Goal: Task Accomplishment & Management: Use online tool/utility

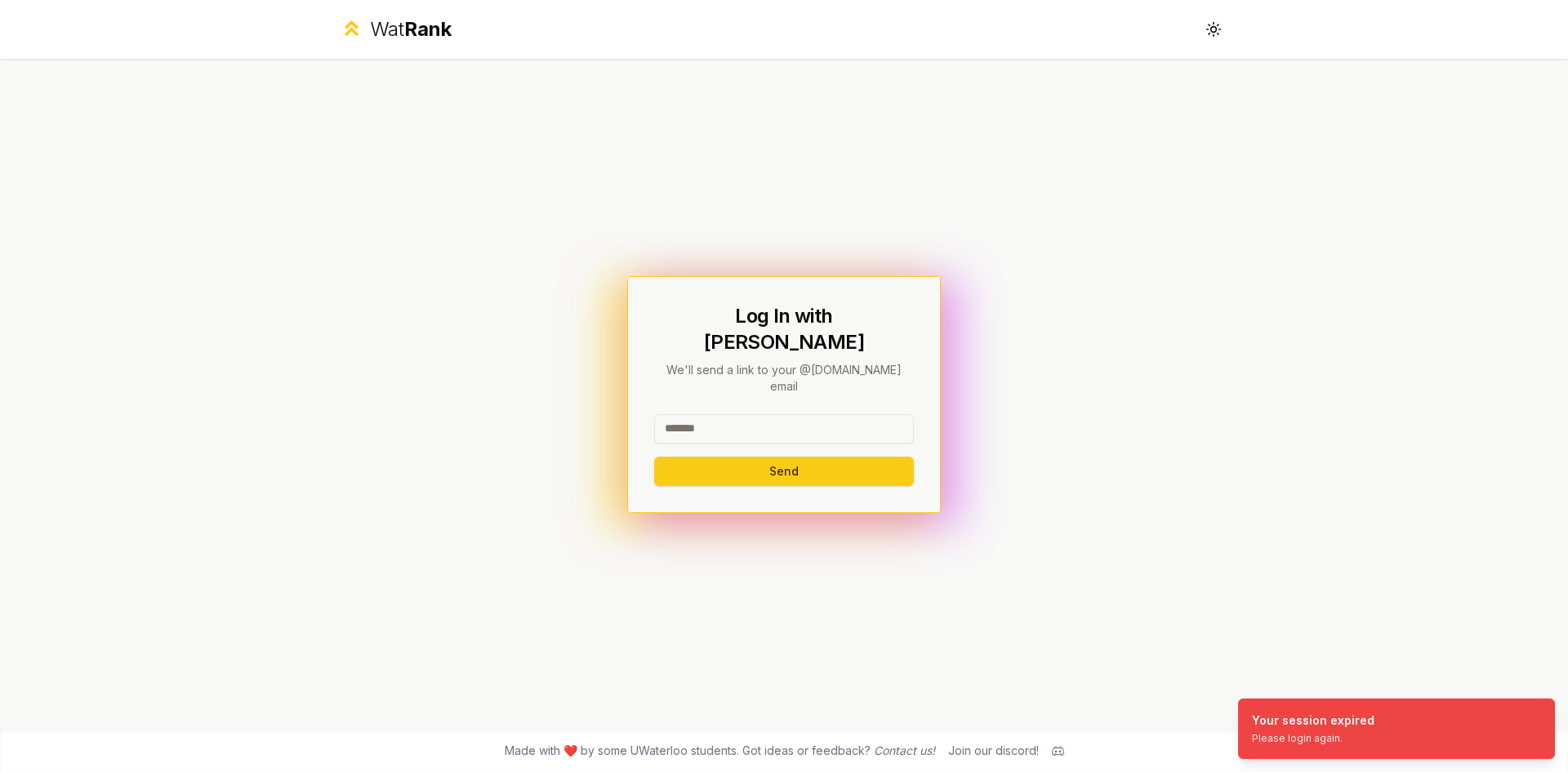
click at [698, 414] on input at bounding box center [784, 429] width 260 height 29
type input "*******"
click at [654, 457] on button "Send" at bounding box center [784, 471] width 260 height 29
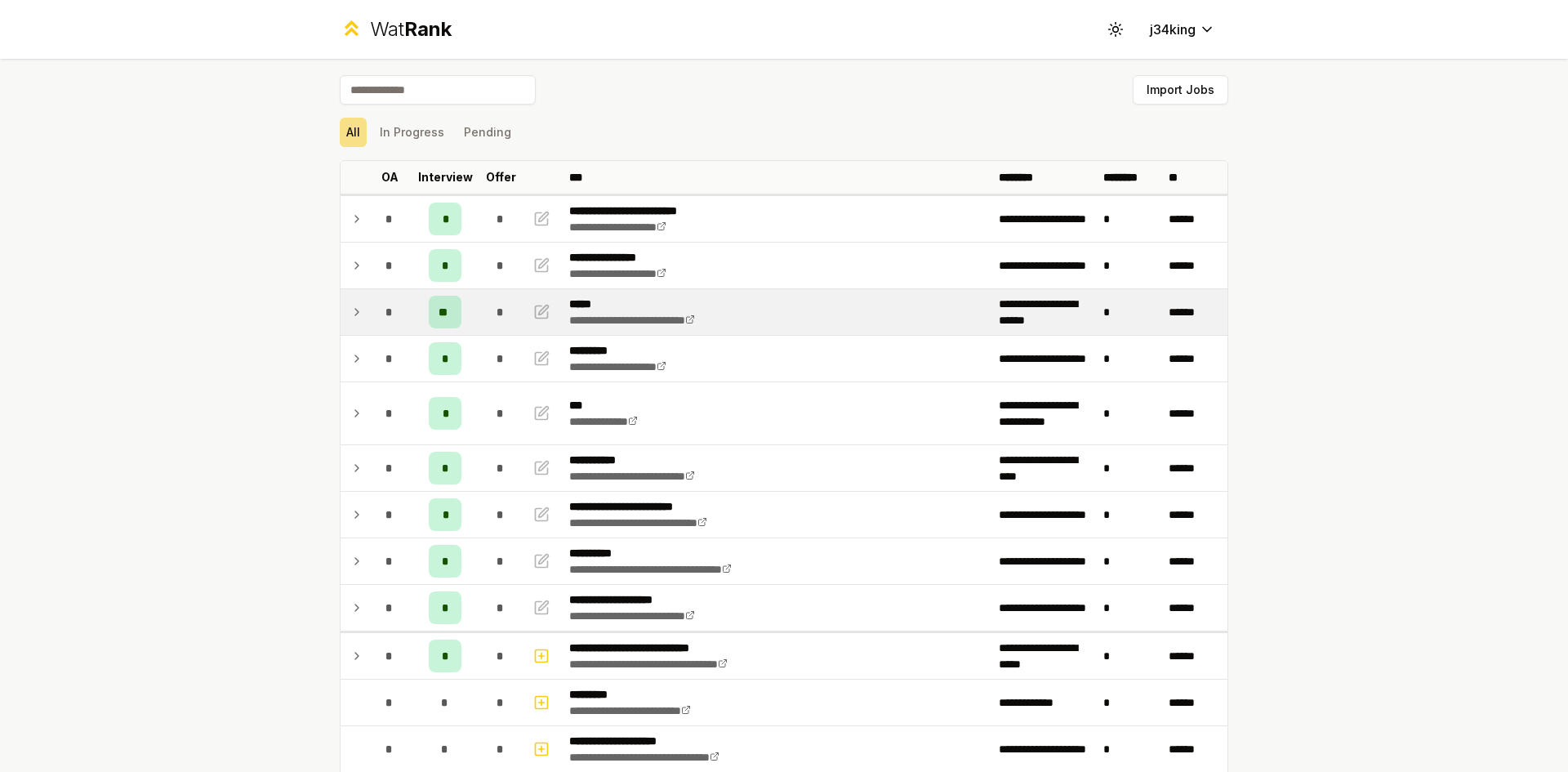
click at [385, 317] on span "*" at bounding box center [388, 312] width 8 height 17
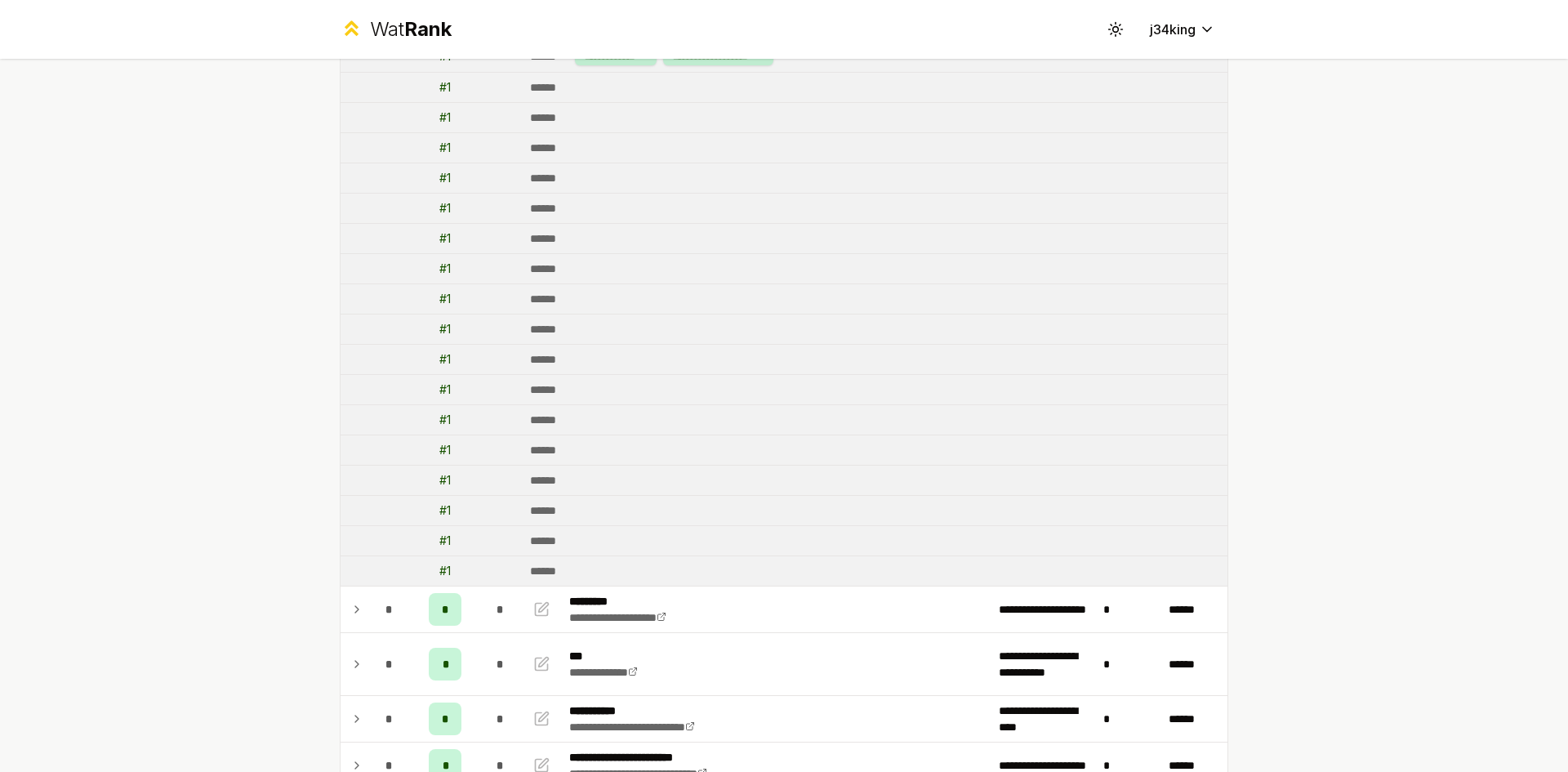
scroll to position [82, 0]
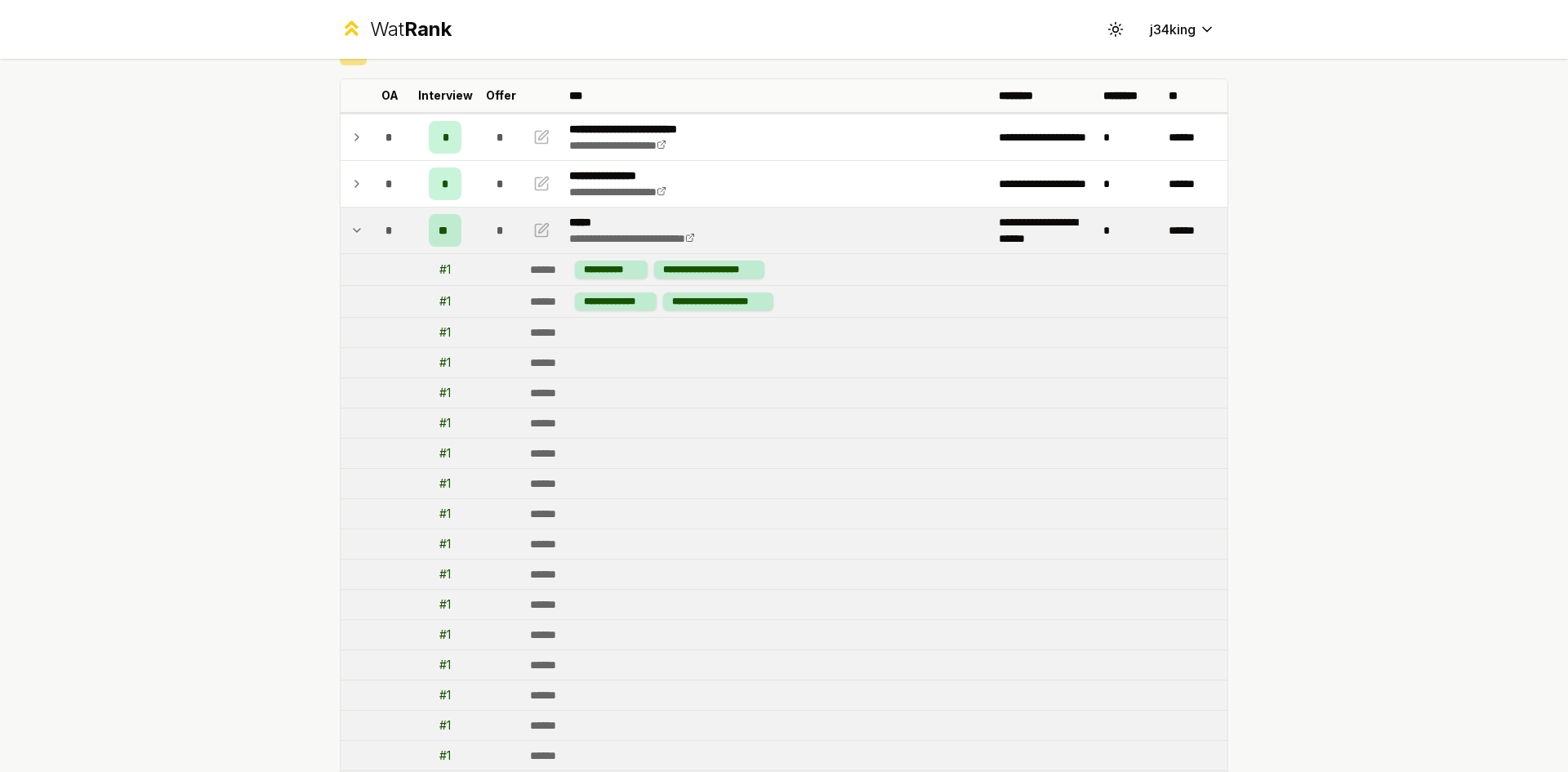
click at [350, 223] on icon at bounding box center [357, 231] width 13 height 20
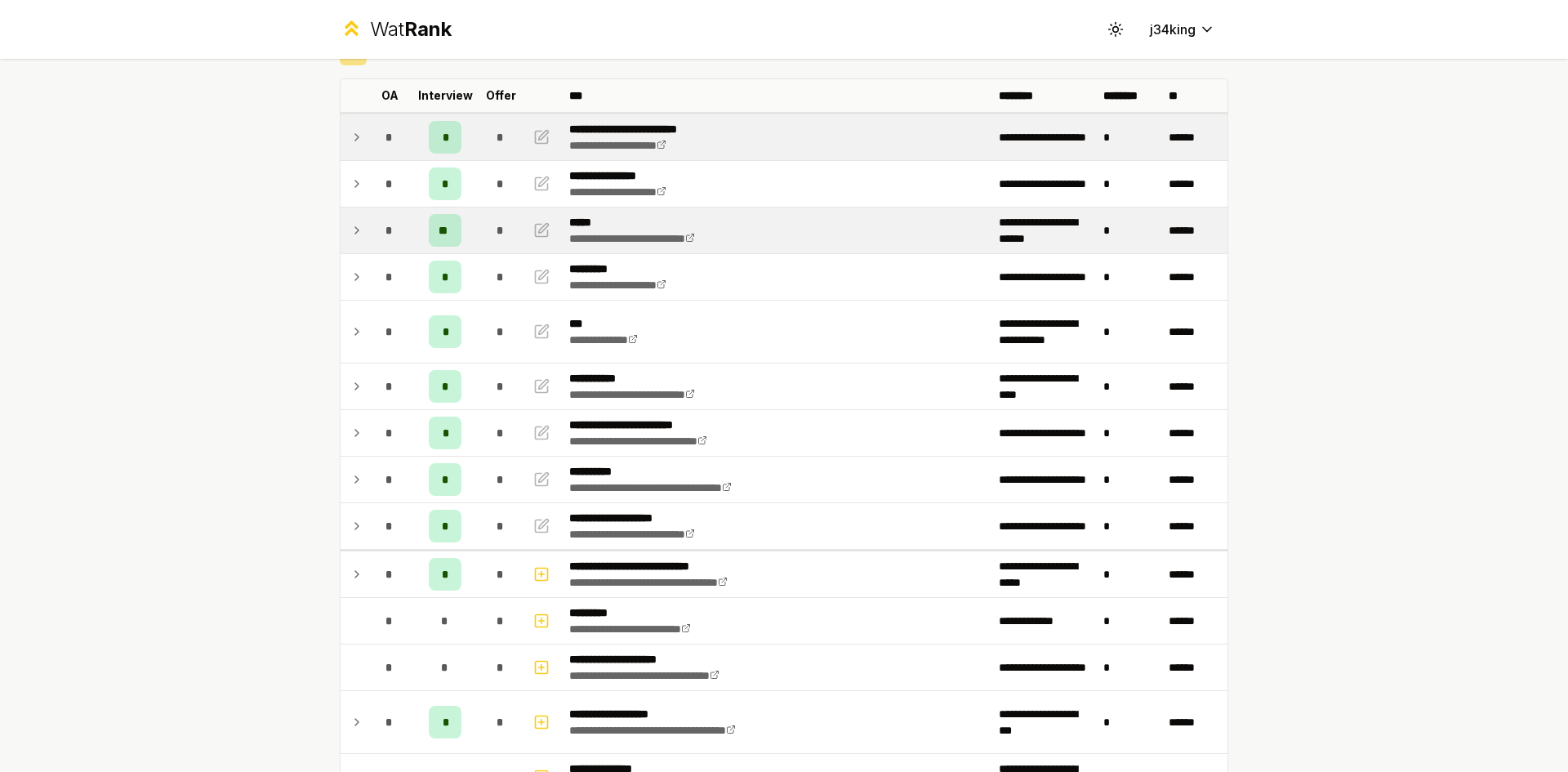
click at [351, 145] on icon at bounding box center [357, 138] width 13 height 20
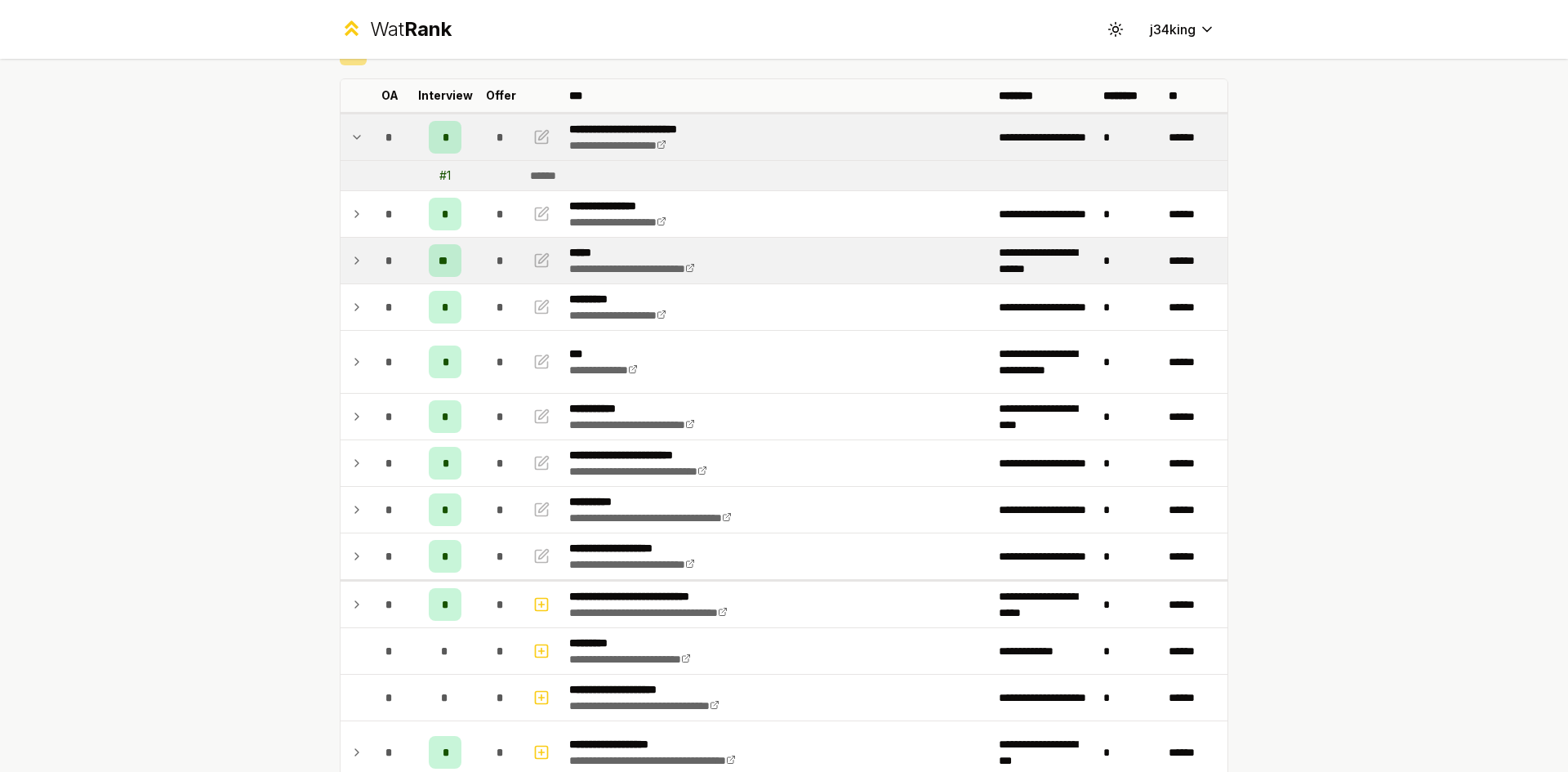
click at [351, 145] on icon at bounding box center [357, 138] width 13 height 20
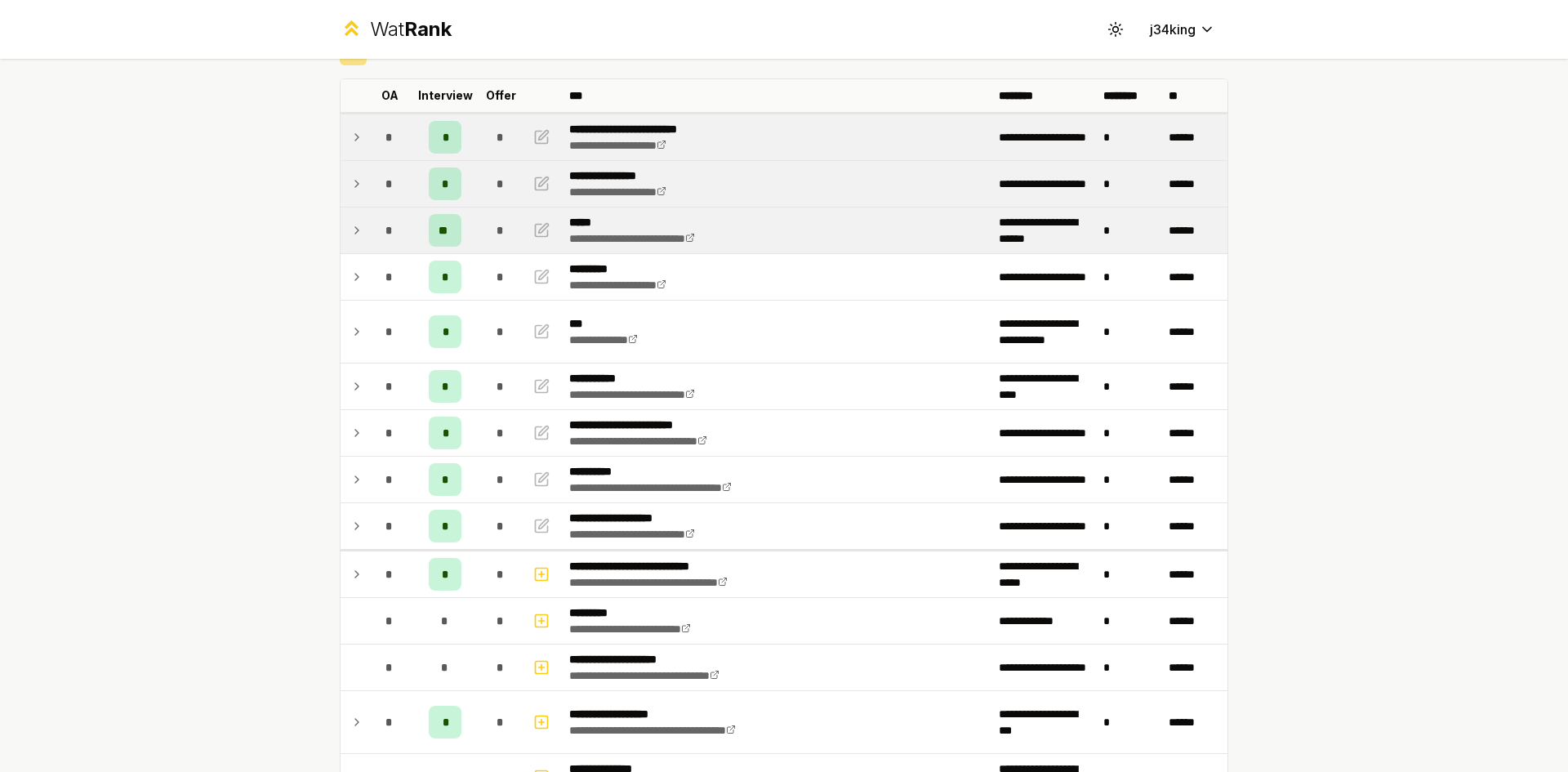
click at [350, 176] on icon at bounding box center [357, 184] width 13 height 20
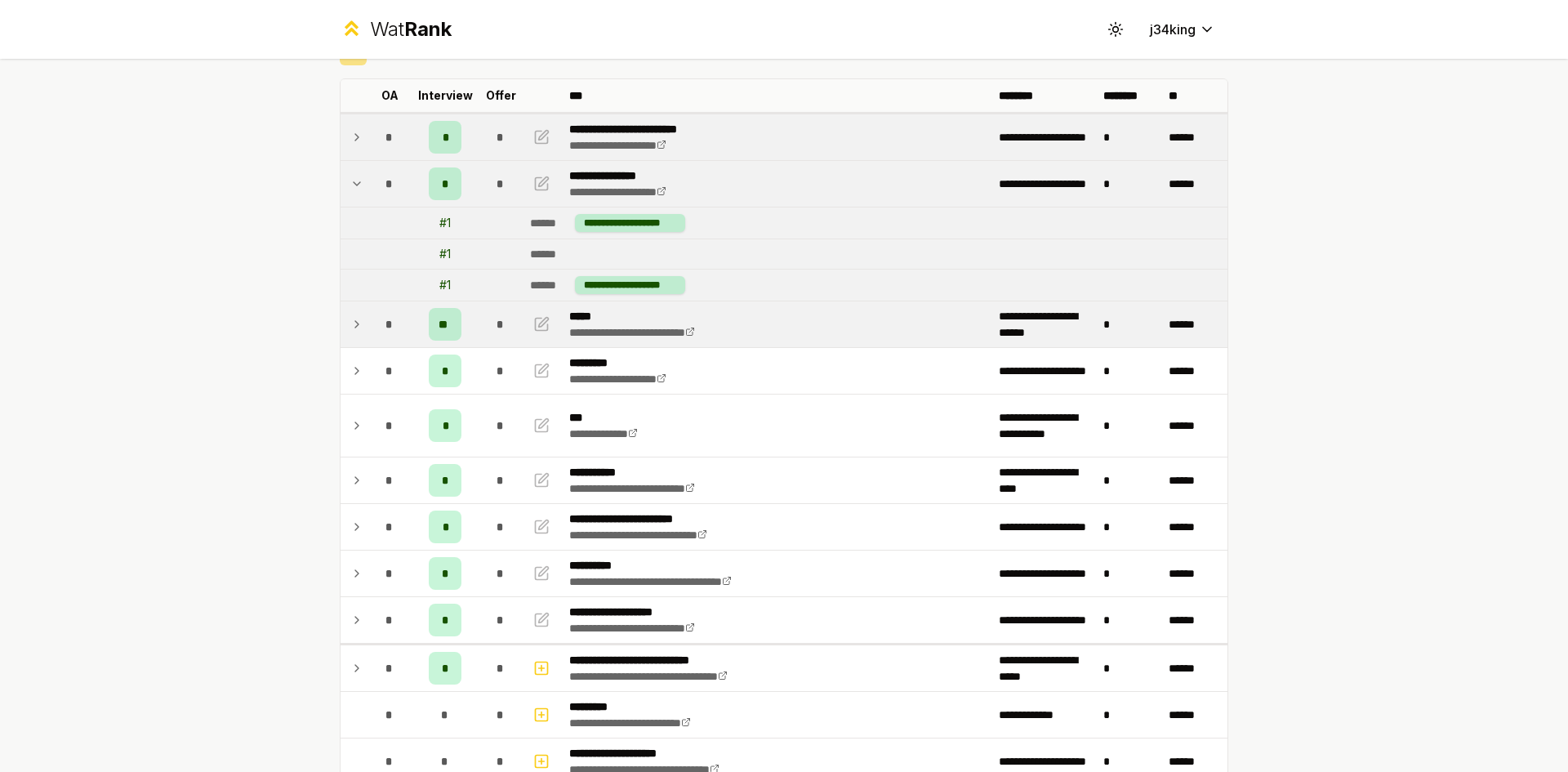
click at [350, 176] on icon at bounding box center [357, 184] width 13 height 20
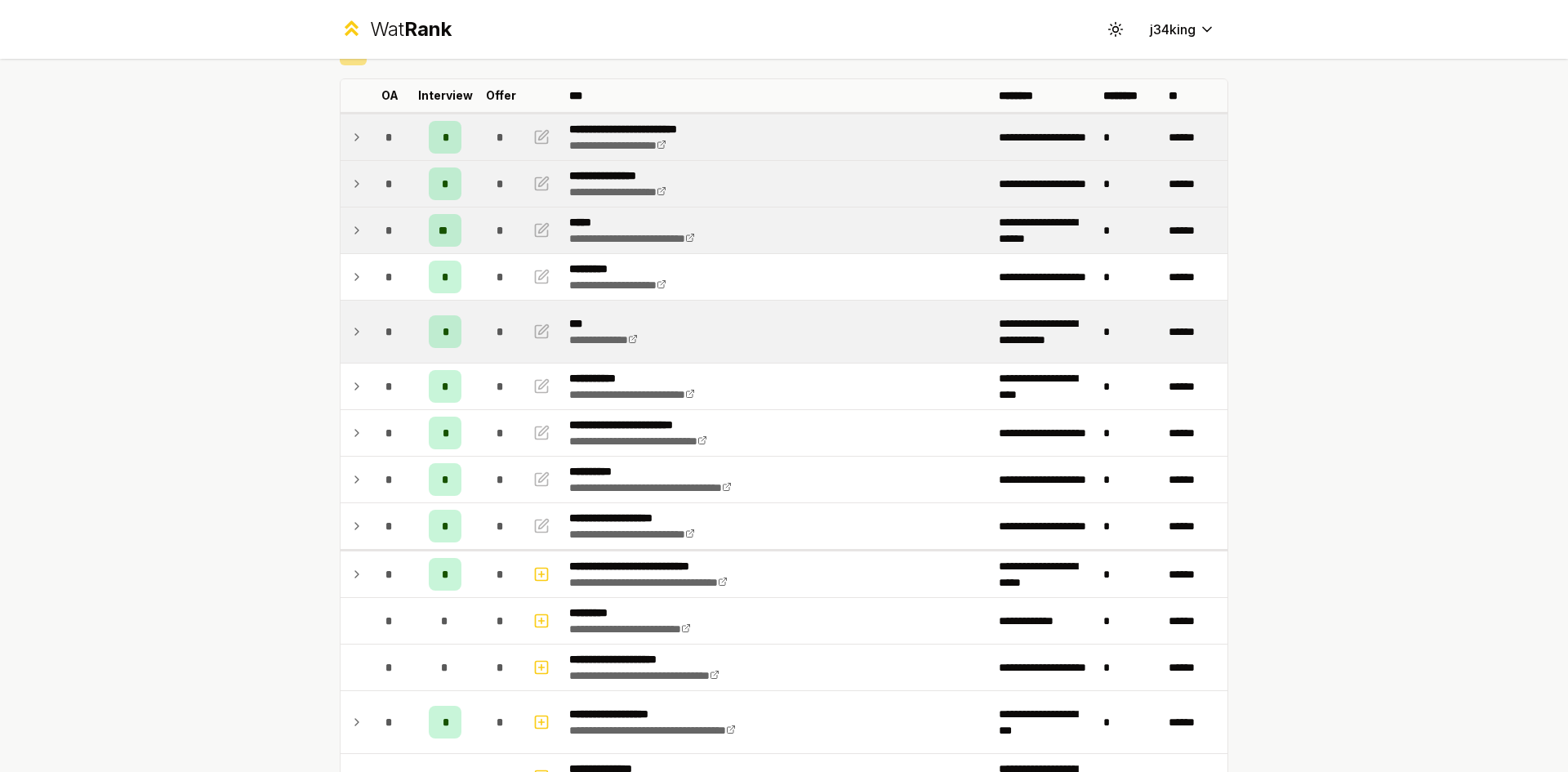
click at [367, 339] on td "*" at bounding box center [389, 332] width 46 height 62
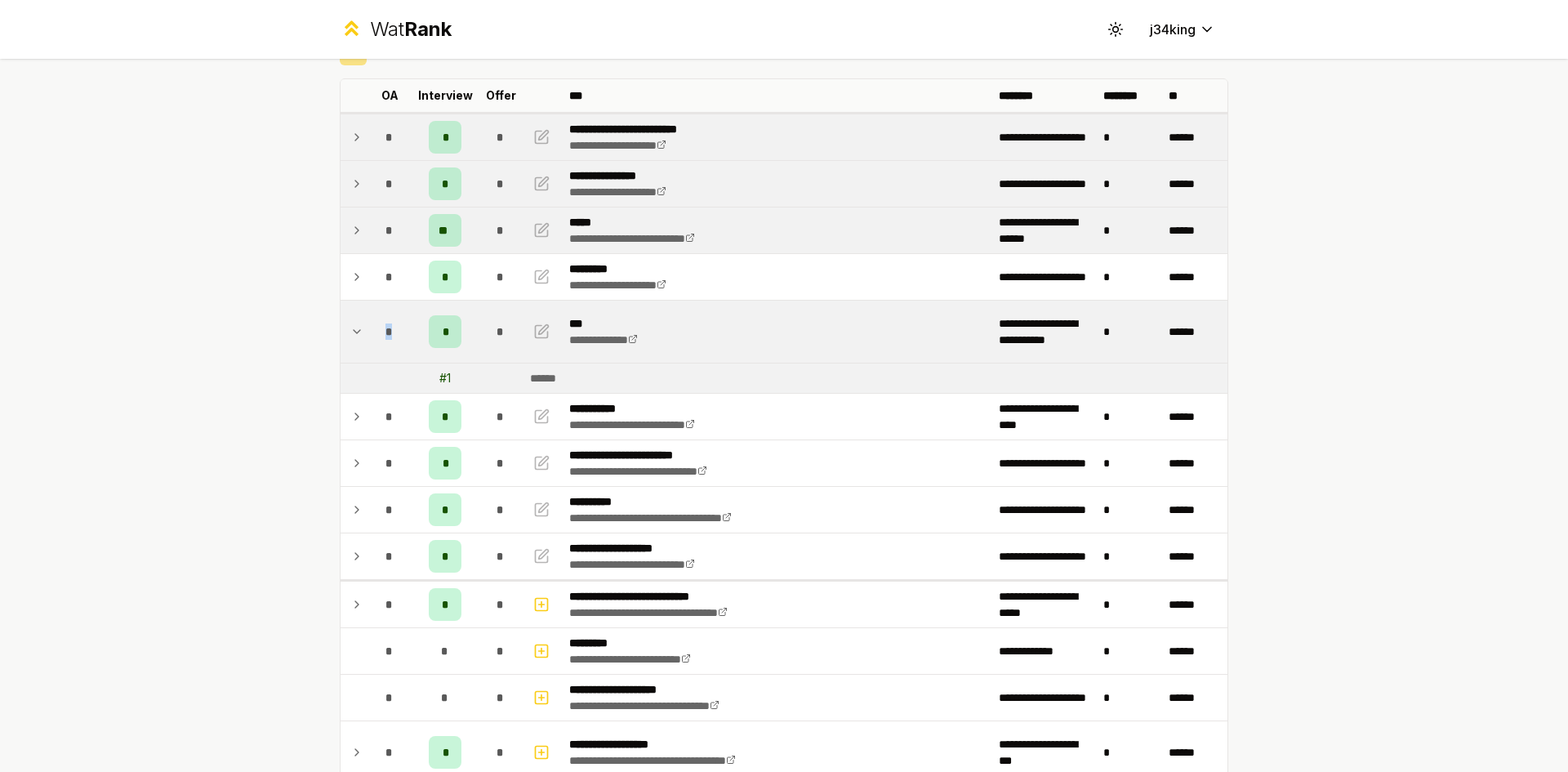
click at [367, 339] on td "*" at bounding box center [389, 332] width 46 height 62
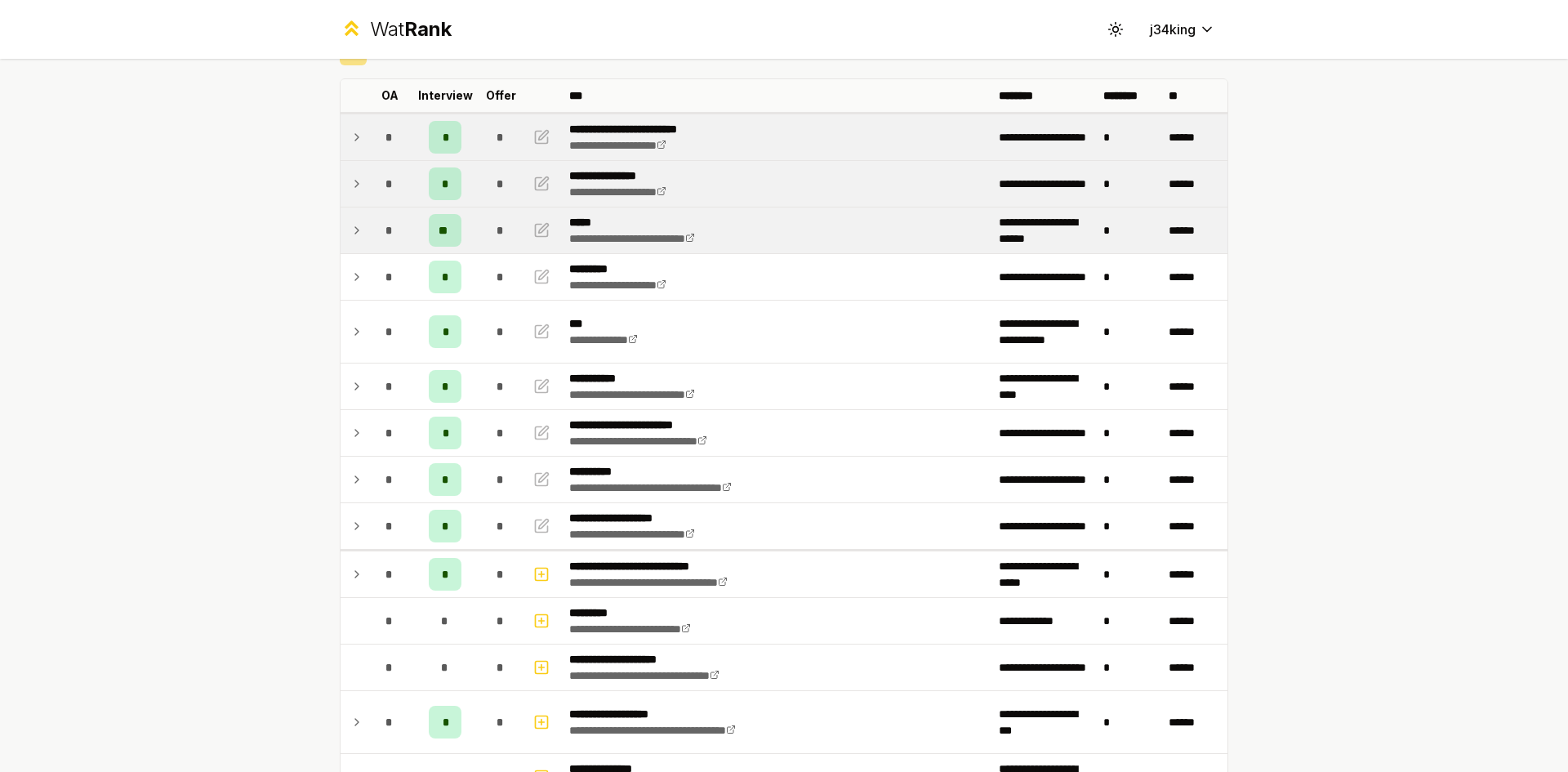
click at [238, 387] on div "**********" at bounding box center [784, 386] width 1568 height 772
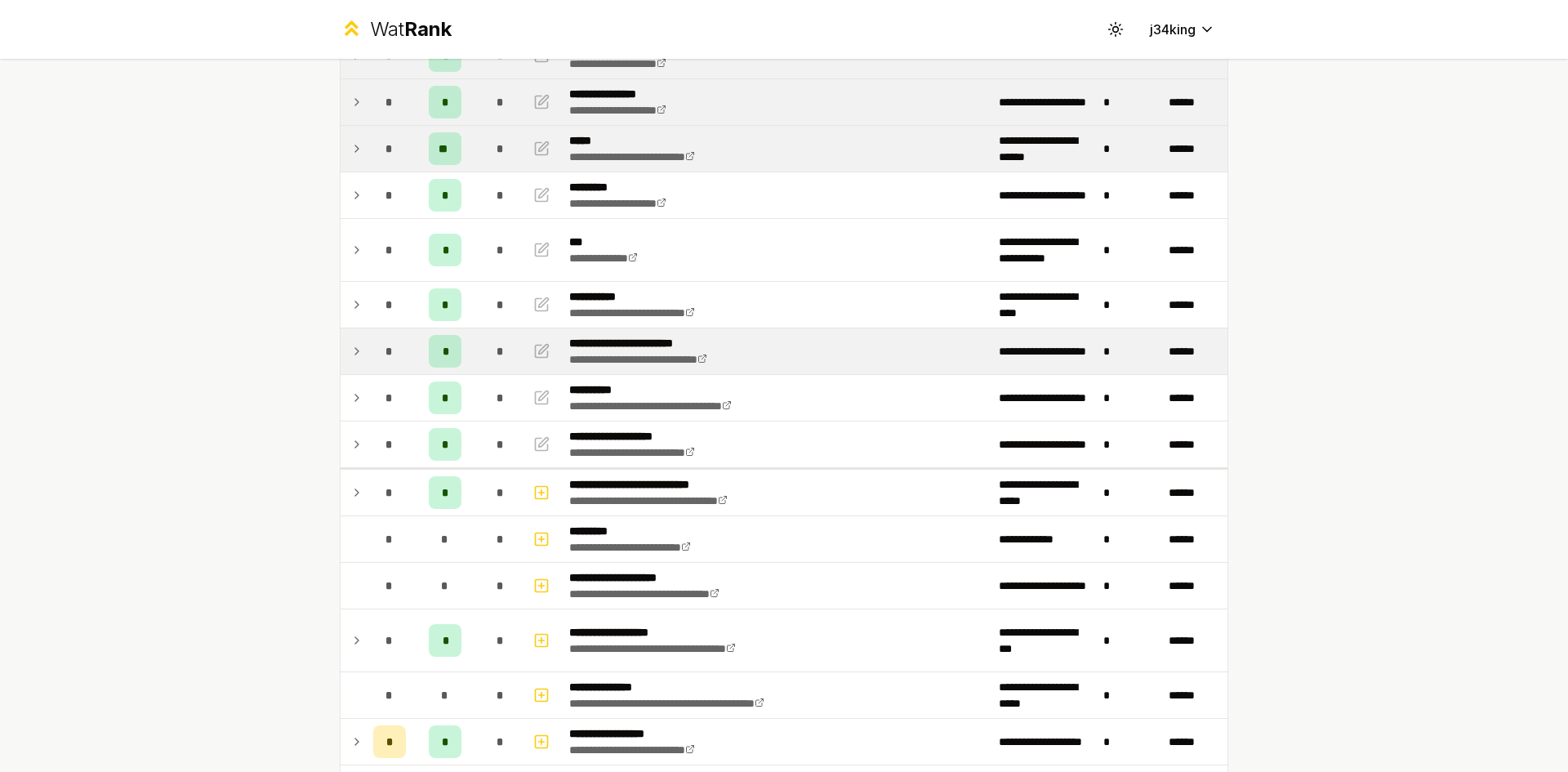
click at [350, 343] on icon at bounding box center [357, 352] width 13 height 20
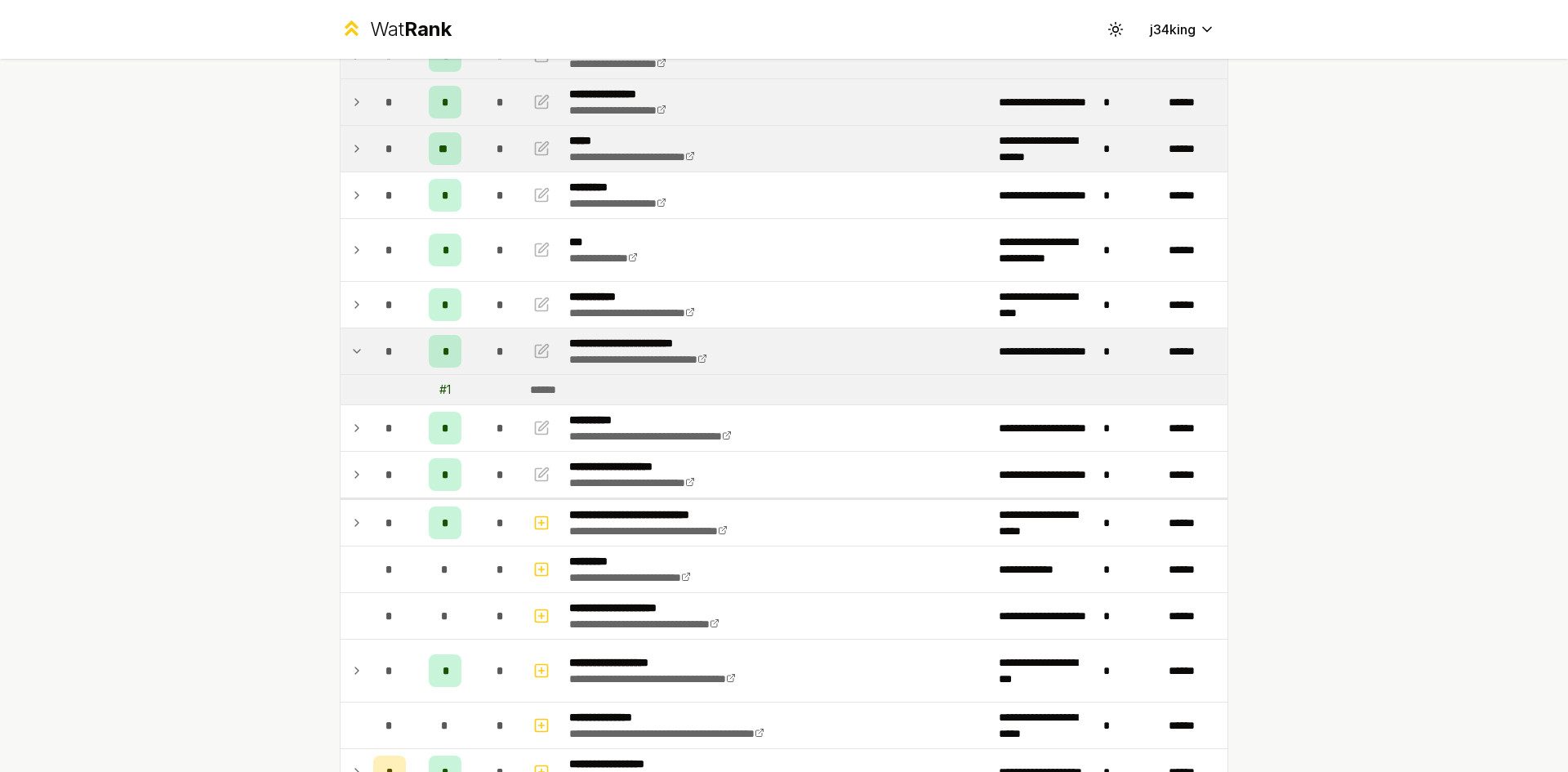
click at [350, 348] on icon at bounding box center [357, 352] width 13 height 20
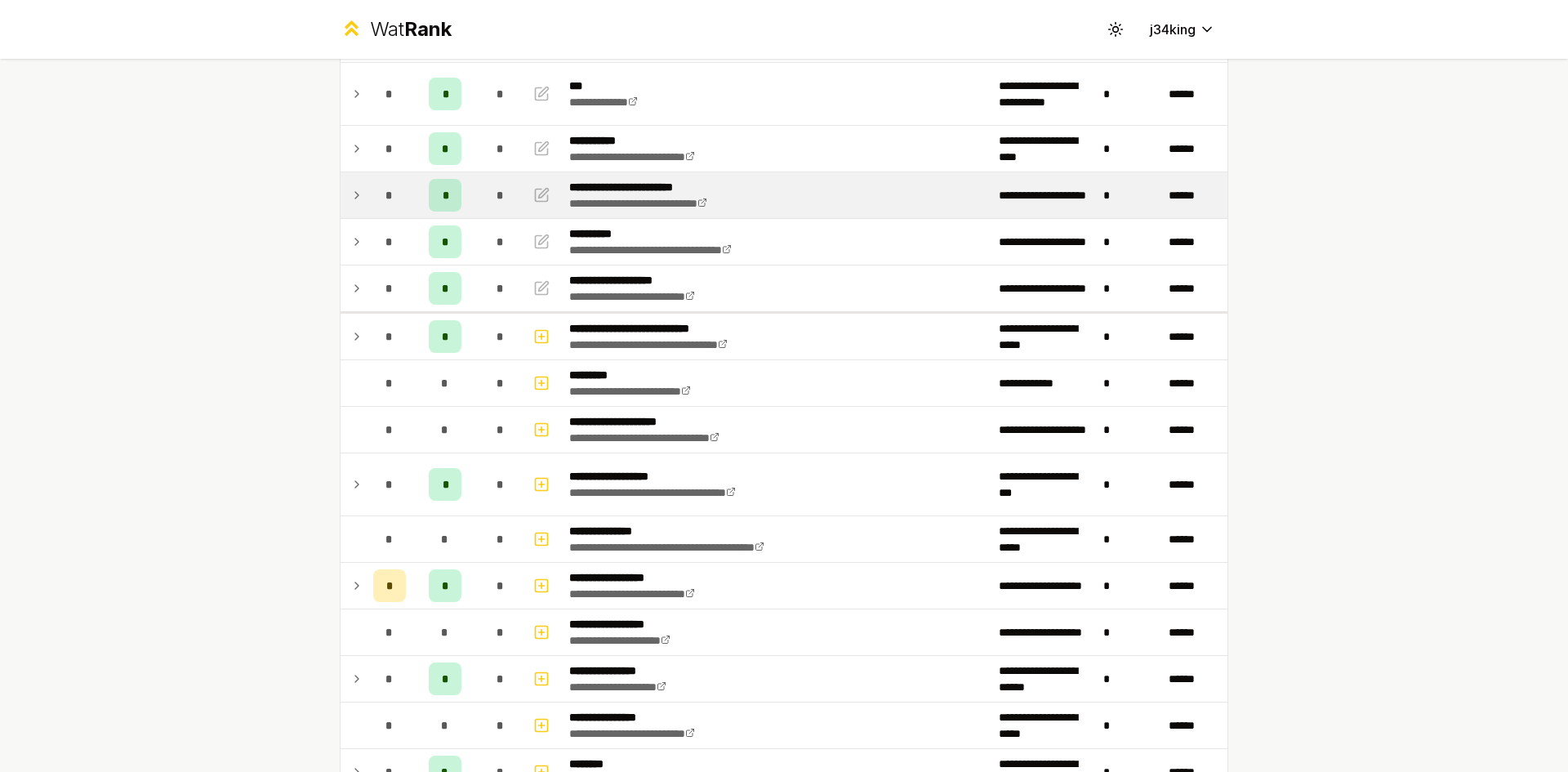
scroll to position [0, 0]
